Goal: Task Accomplishment & Management: Manage account settings

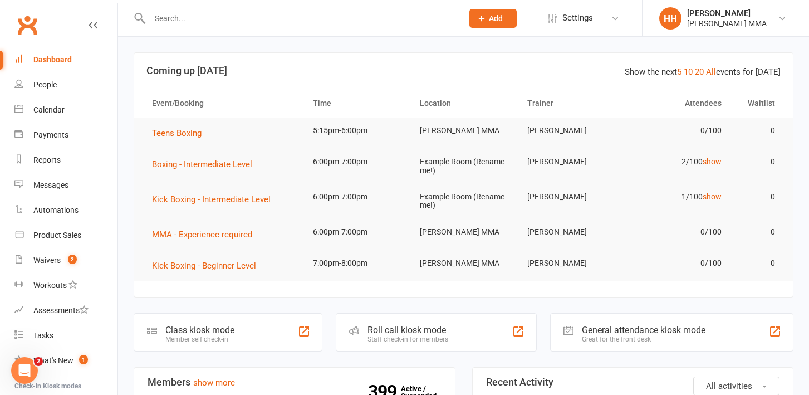
click at [206, 13] on input "text" at bounding box center [300, 19] width 308 height 16
paste input "[PERSON_NAME]"
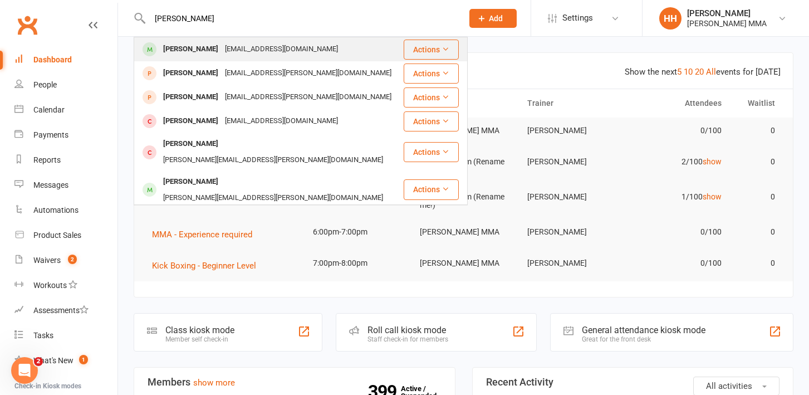
type input "[PERSON_NAME]"
click at [222, 50] on div "[EMAIL_ADDRESS][DOMAIN_NAME]" at bounding box center [282, 49] width 120 height 16
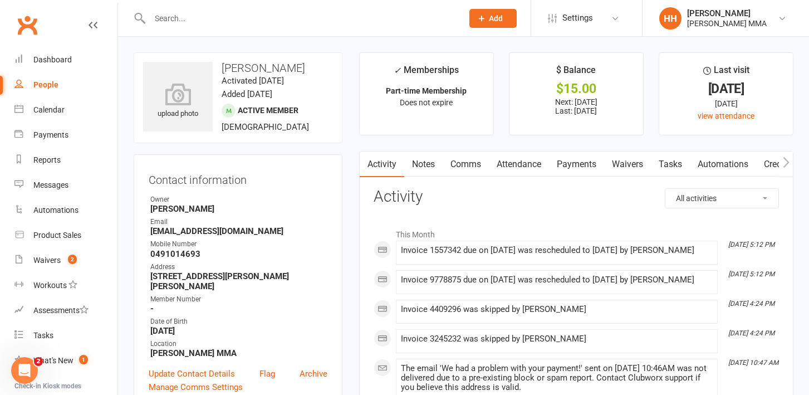
click at [583, 160] on link "Payments" at bounding box center [576, 164] width 55 height 26
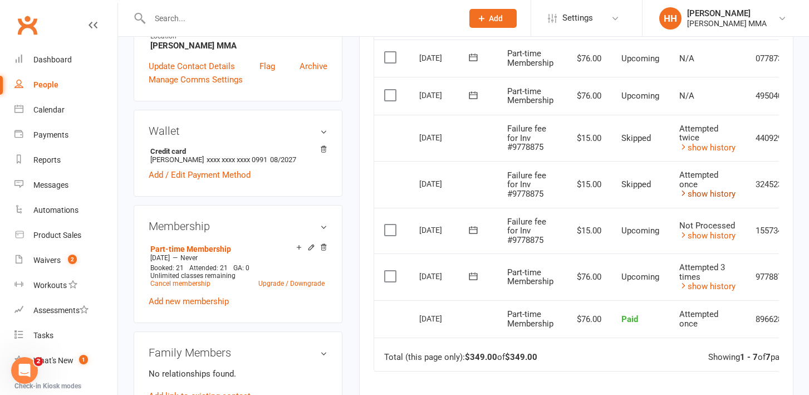
scroll to position [288, 0]
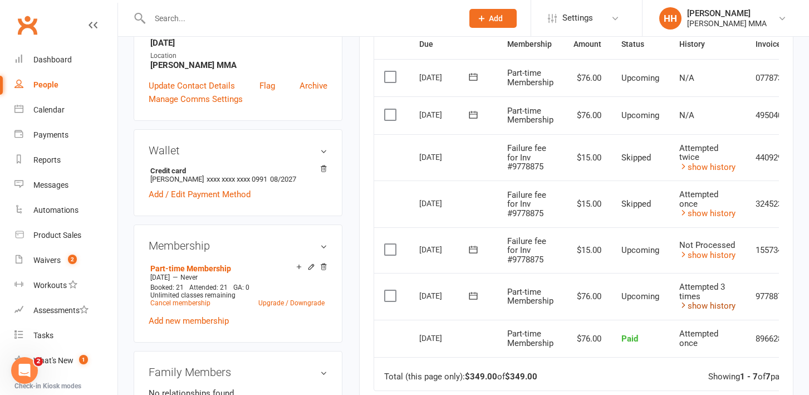
click at [706, 302] on link "show history" at bounding box center [707, 306] width 56 height 10
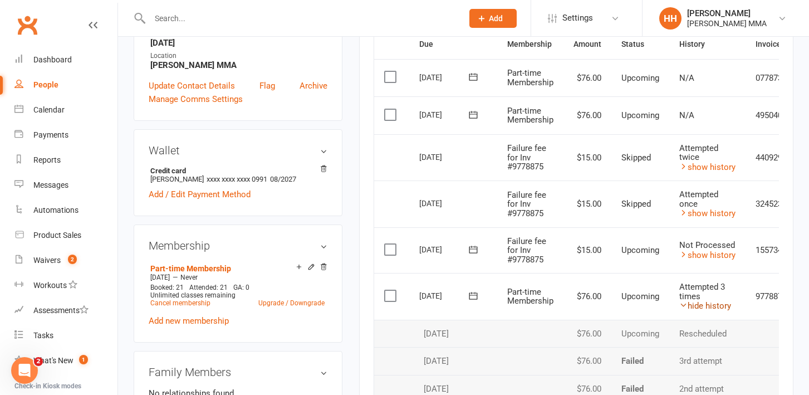
click at [706, 302] on link "hide history" at bounding box center [705, 306] width 52 height 10
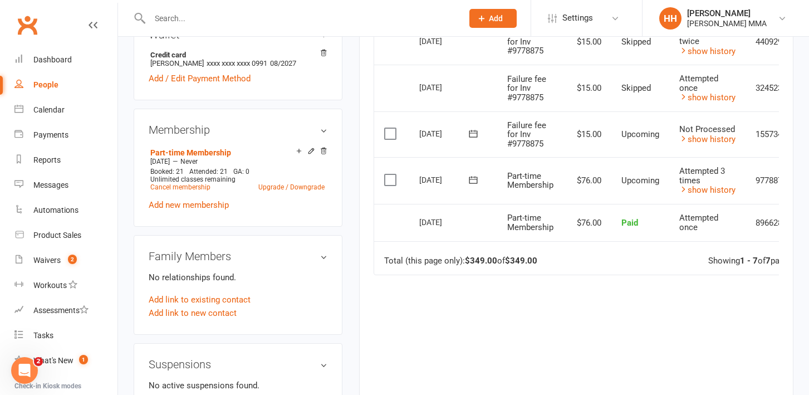
scroll to position [391, 0]
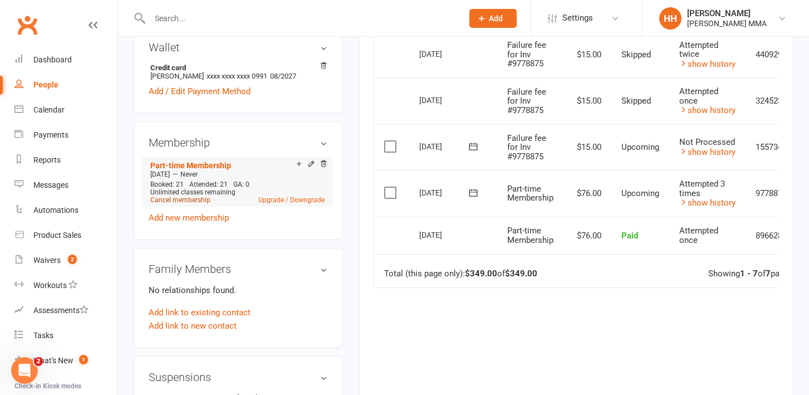
click at [198, 196] on link "Cancel membership" at bounding box center [180, 200] width 60 height 8
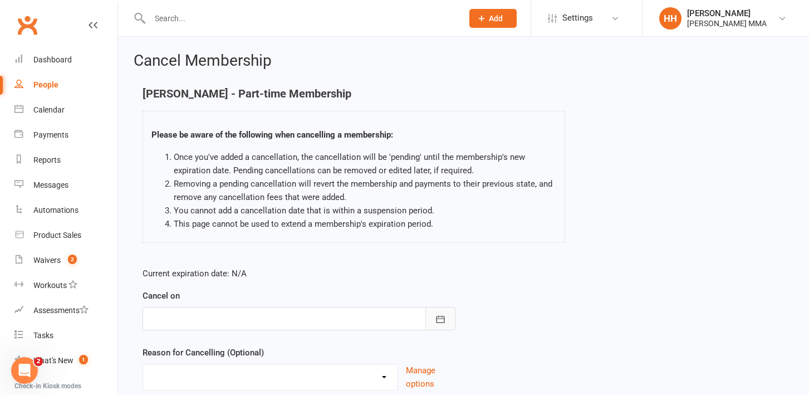
click at [440, 316] on icon "button" at bounding box center [440, 318] width 8 height 7
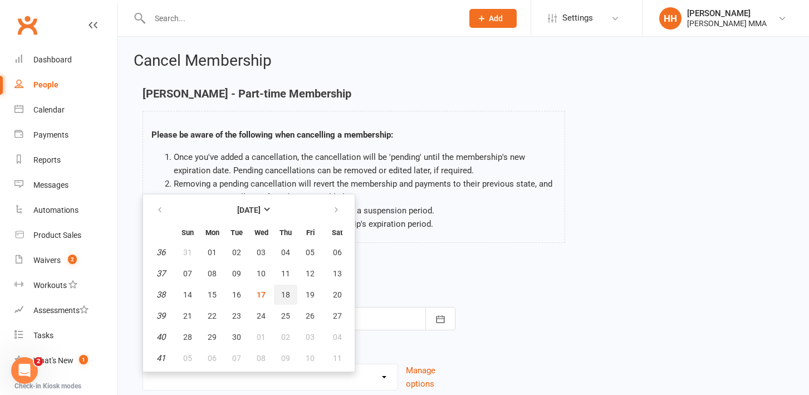
click at [292, 291] on button "18" at bounding box center [285, 294] width 23 height 20
type input "[DATE]"
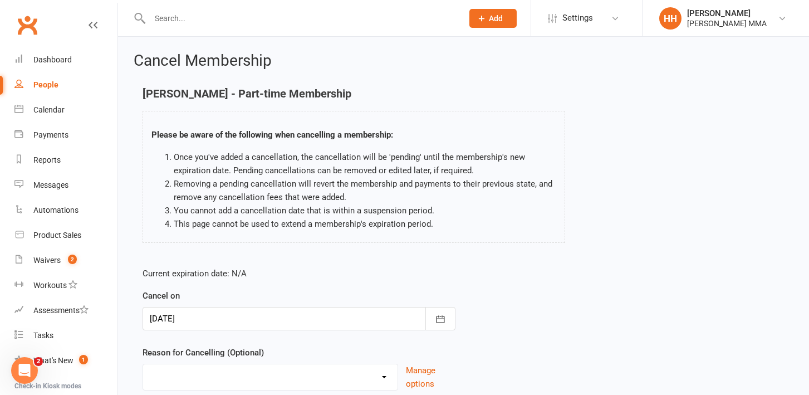
scroll to position [86, 0]
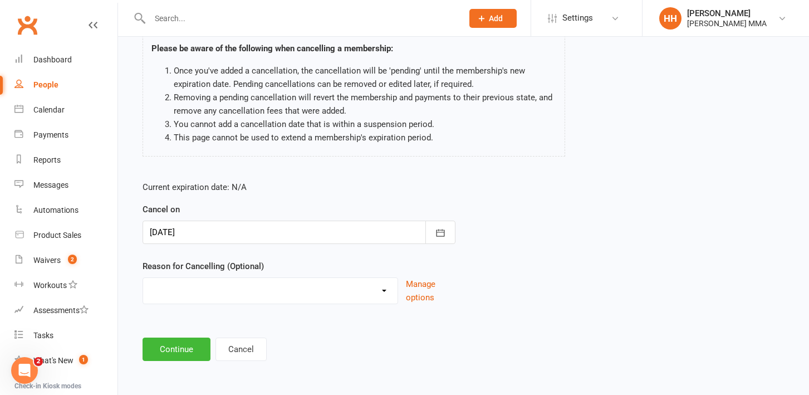
click at [201, 302] on div "Holiday Injury Other reason" at bounding box center [269, 290] width 255 height 27
click at [198, 292] on select "Holiday Injury Other reason" at bounding box center [270, 289] width 254 height 22
select select "0"
click at [193, 348] on button "Continue" at bounding box center [176, 348] width 68 height 23
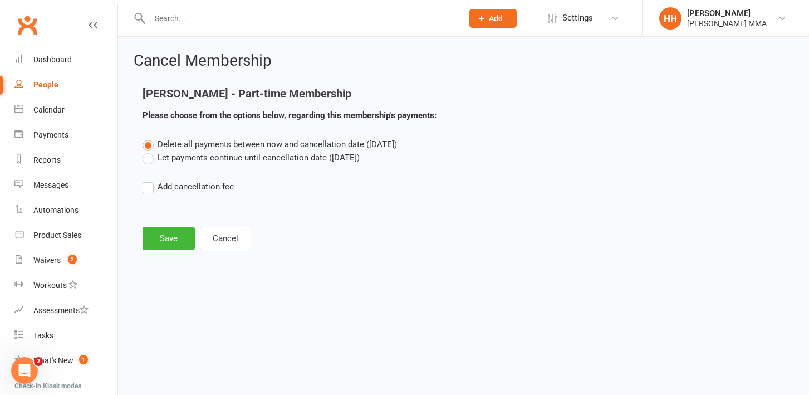
click at [169, 157] on label "Let payments continue until cancellation date ([DATE])" at bounding box center [250, 157] width 217 height 13
click at [150, 151] on input "Let payments continue until cancellation date ([DATE])" at bounding box center [145, 151] width 7 height 0
click at [178, 235] on button "Save" at bounding box center [168, 238] width 52 height 23
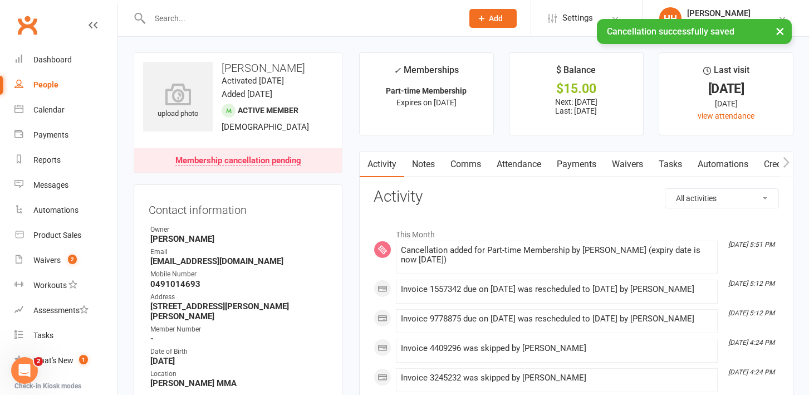
click at [597, 165] on link "Payments" at bounding box center [576, 164] width 55 height 26
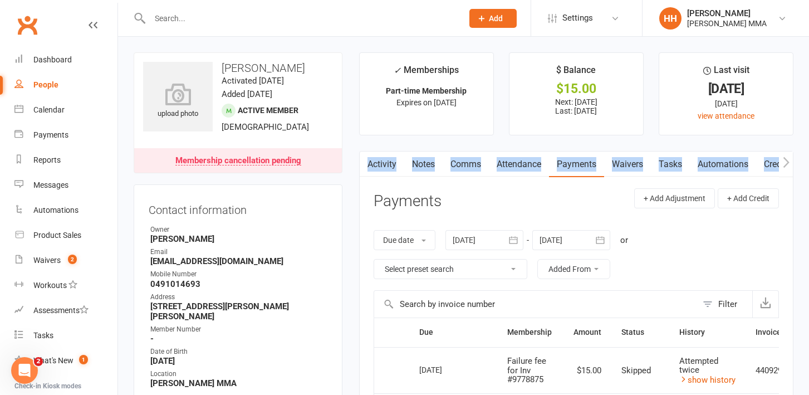
drag, startPoint x: 801, startPoint y: 169, endPoint x: 789, endPoint y: 169, distance: 12.2
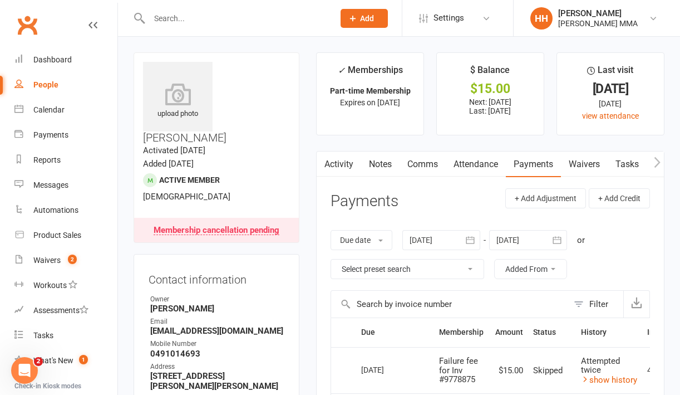
click at [207, 21] on input "text" at bounding box center [236, 19] width 180 height 16
paste input "[PERSON_NAME]"
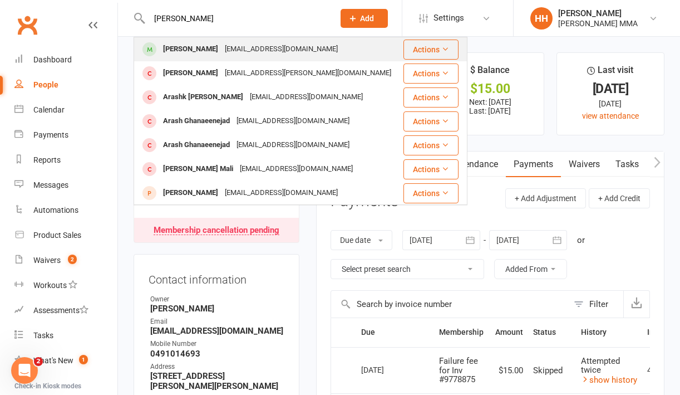
type input "[PERSON_NAME]"
click at [222, 46] on div "[EMAIL_ADDRESS][DOMAIN_NAME]" at bounding box center [282, 49] width 120 height 16
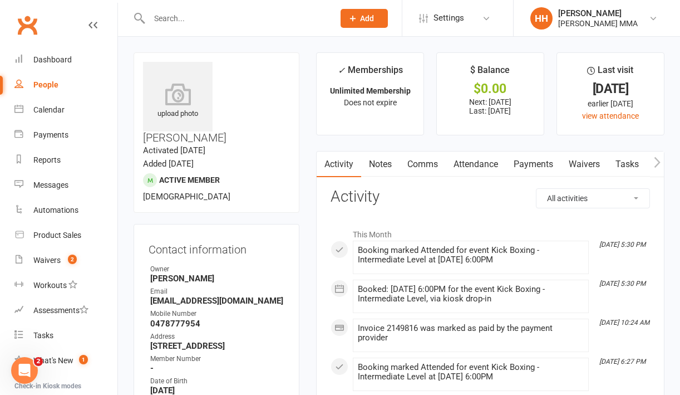
click at [538, 161] on link "Payments" at bounding box center [533, 164] width 55 height 26
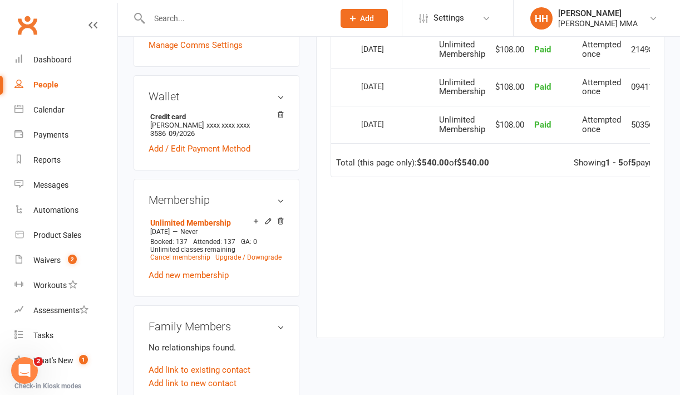
scroll to position [507, 0]
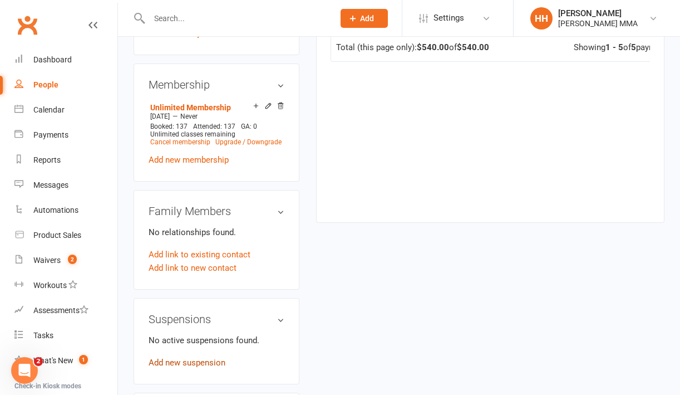
click at [199, 357] on link "Add new suspension" at bounding box center [187, 362] width 77 height 10
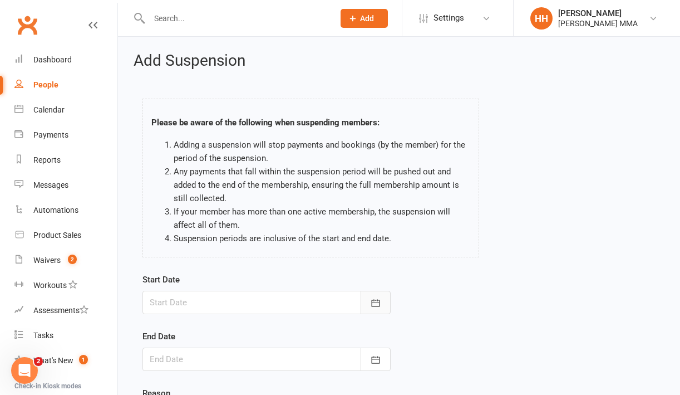
click at [367, 303] on button "button" at bounding box center [376, 302] width 30 height 23
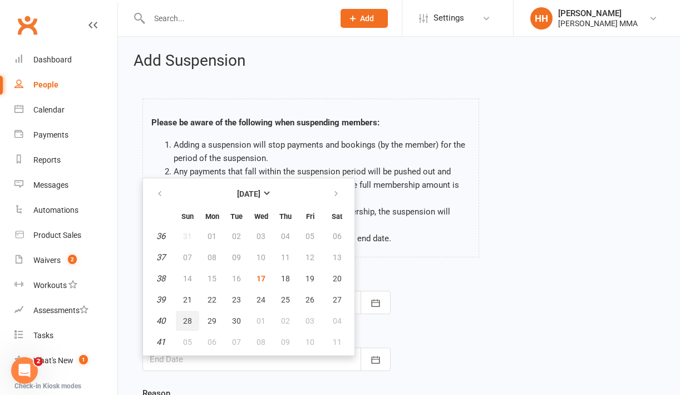
click at [187, 317] on span "28" at bounding box center [187, 320] width 9 height 9
type input "[DATE]"
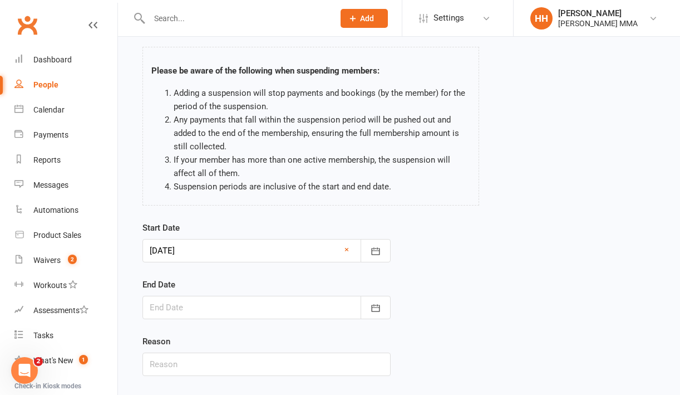
scroll to position [71, 0]
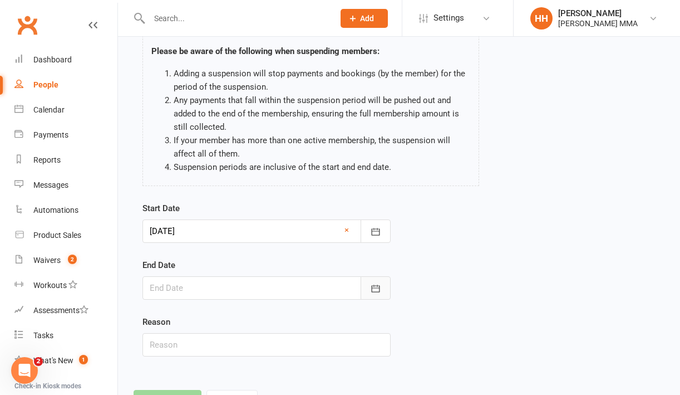
click at [378, 281] on button "button" at bounding box center [376, 287] width 30 height 23
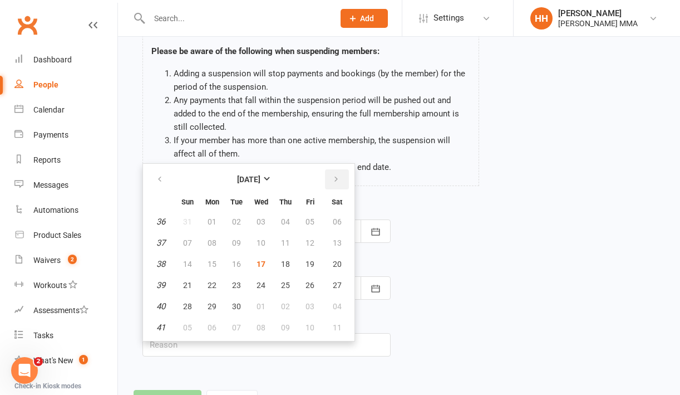
click at [330, 177] on button "button" at bounding box center [337, 179] width 24 height 20
click at [309, 243] on span "10" at bounding box center [310, 242] width 9 height 9
type input "[DATE]"
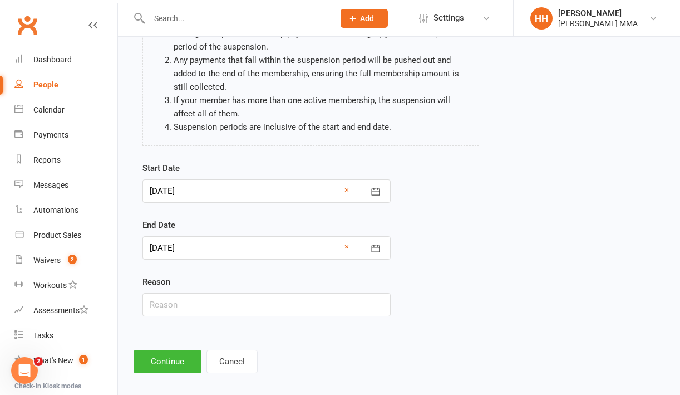
scroll to position [121, 0]
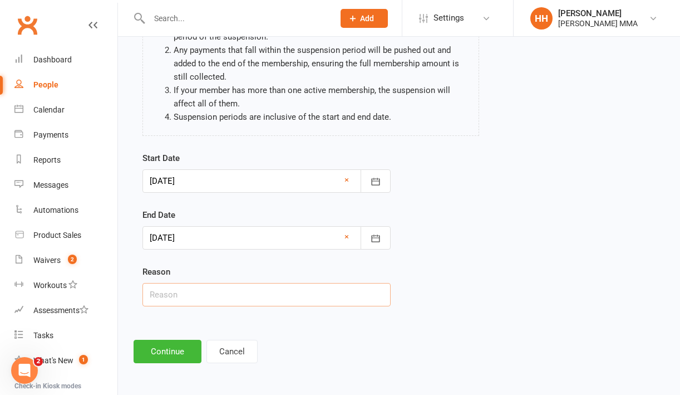
click at [234, 296] on input "text" at bounding box center [266, 294] width 248 height 23
type input "away"
click at [185, 356] on button "Continue" at bounding box center [168, 351] width 68 height 23
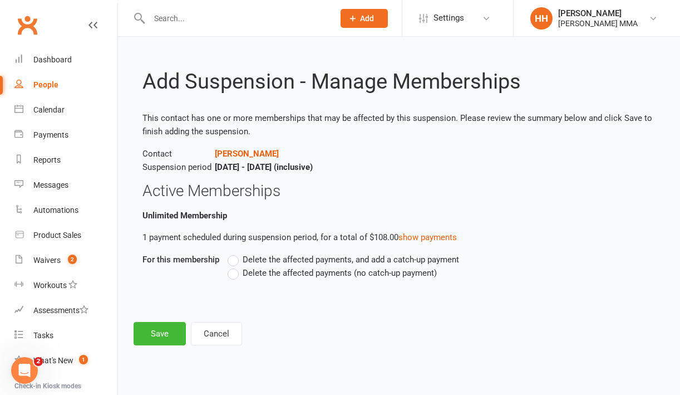
click at [299, 274] on span "Delete the affected payments (no catch-up payment)" at bounding box center [340, 272] width 194 height 12
click at [235, 266] on input "Delete the affected payments (no catch-up payment)" at bounding box center [231, 266] width 7 height 0
click at [165, 326] on button "Save" at bounding box center [160, 333] width 52 height 23
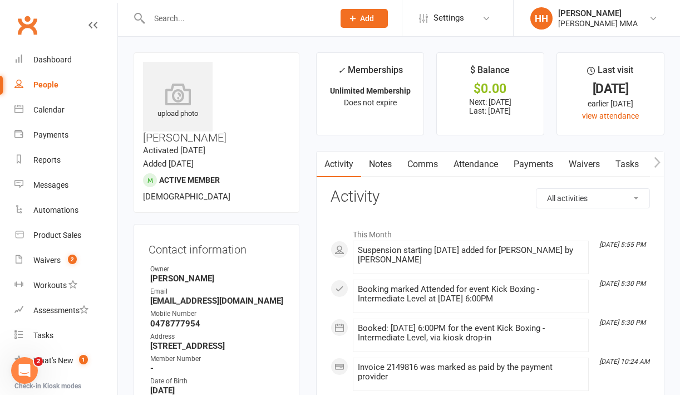
click at [542, 161] on link "Payments" at bounding box center [533, 164] width 55 height 26
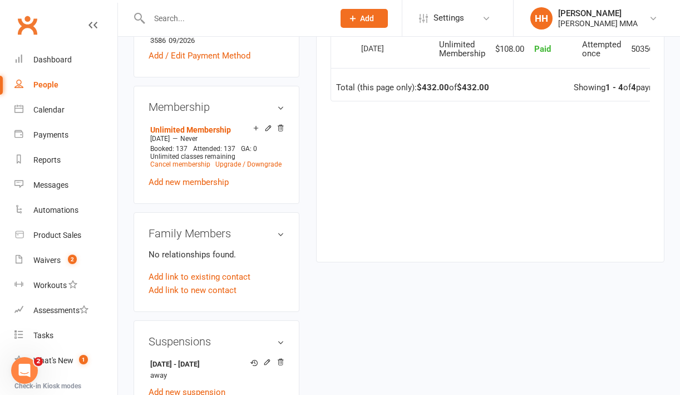
scroll to position [486, 0]
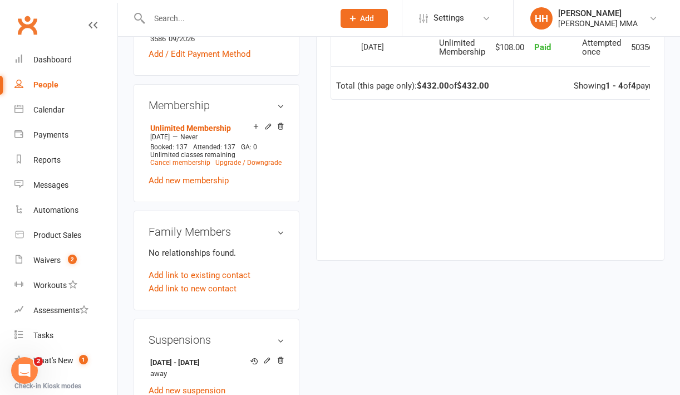
click at [412, 284] on div "upload photo [PERSON_NAME] Activated [DATE] Added [DATE] Active member [DEMOGRA…" at bounding box center [399, 88] width 548 height 1045
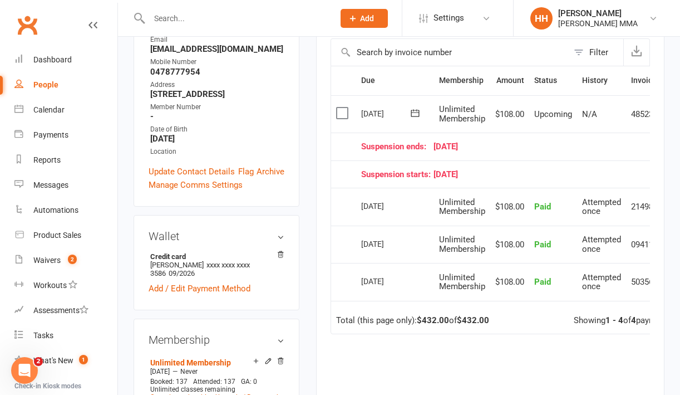
scroll to position [0, 0]
